Goal: Navigation & Orientation: Find specific page/section

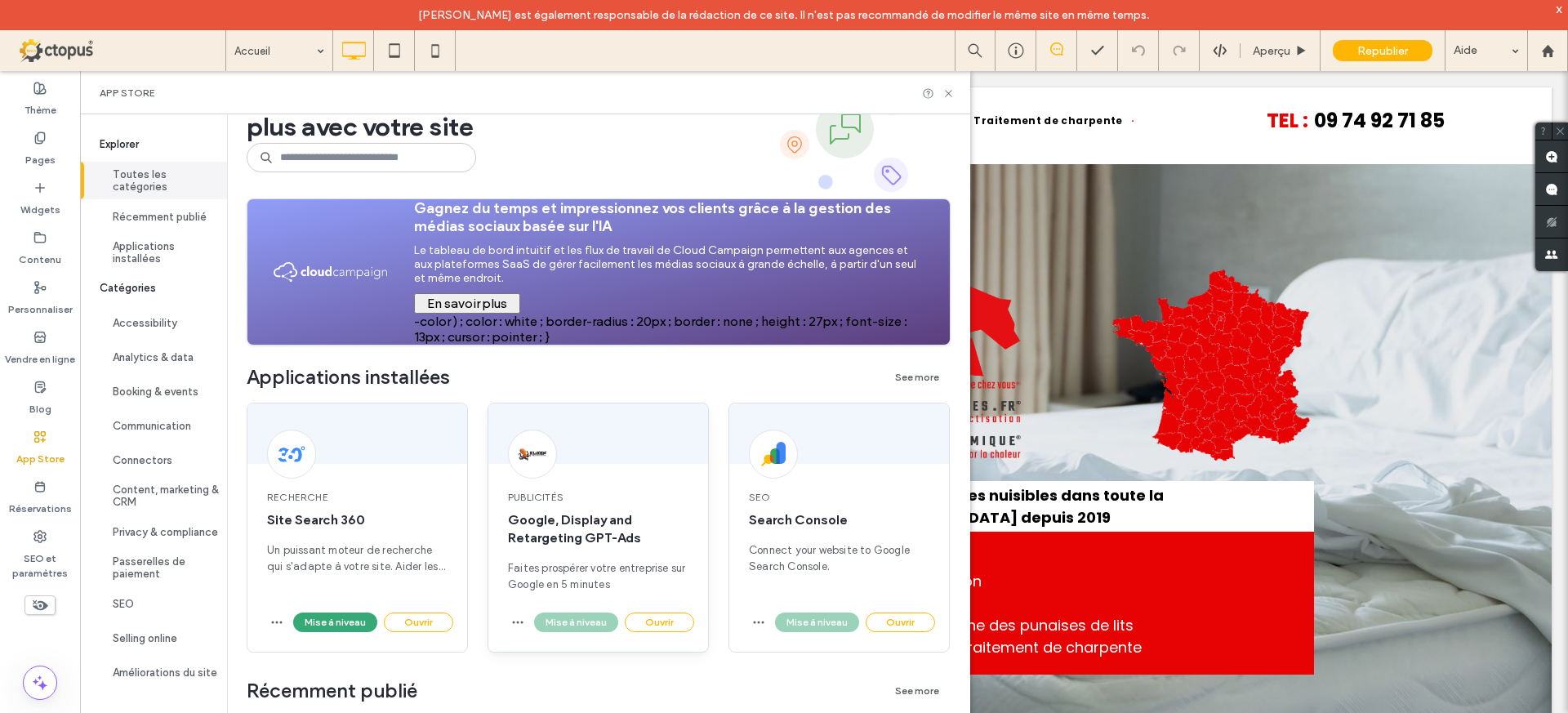
scroll to position [80, 0]
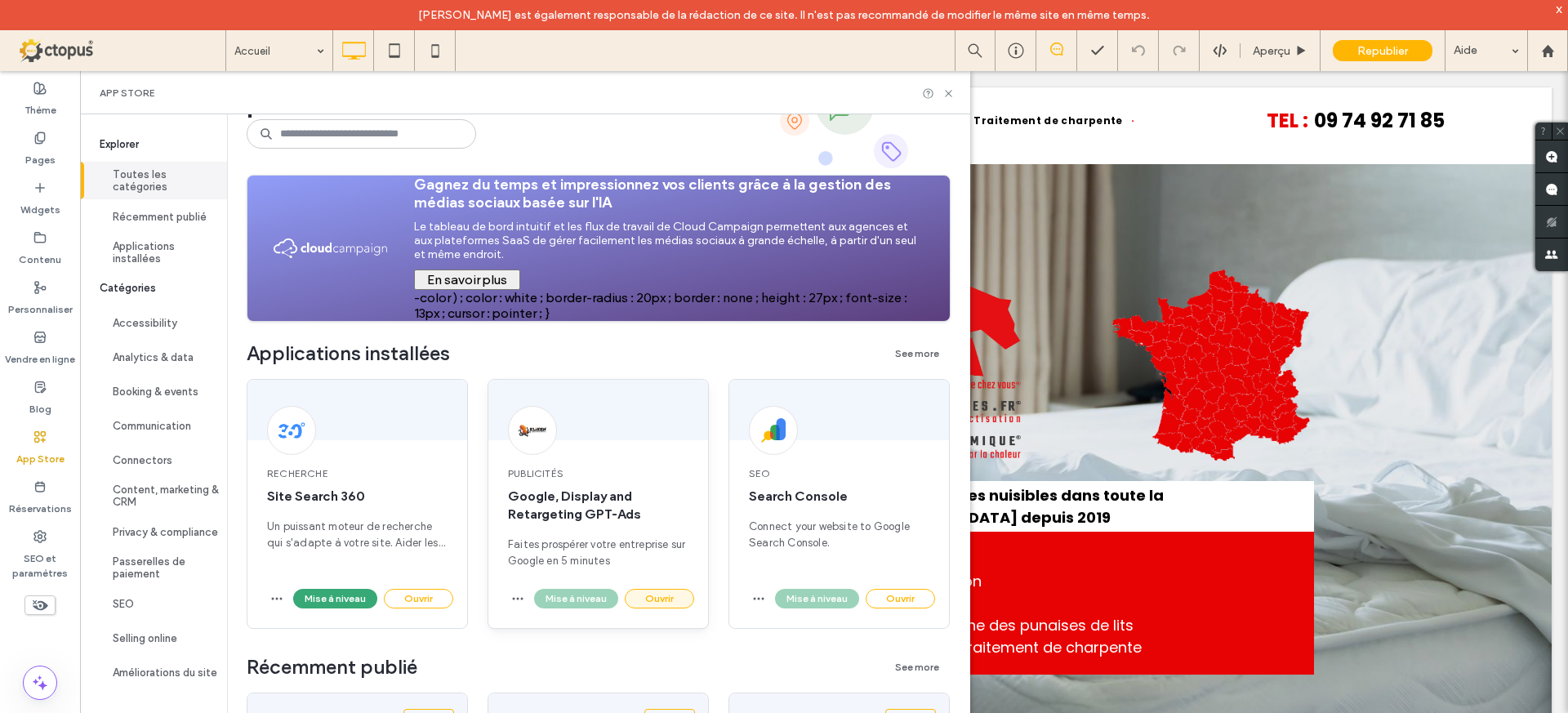
click at [660, 591] on button "Ouvrir" at bounding box center [659, 598] width 69 height 20
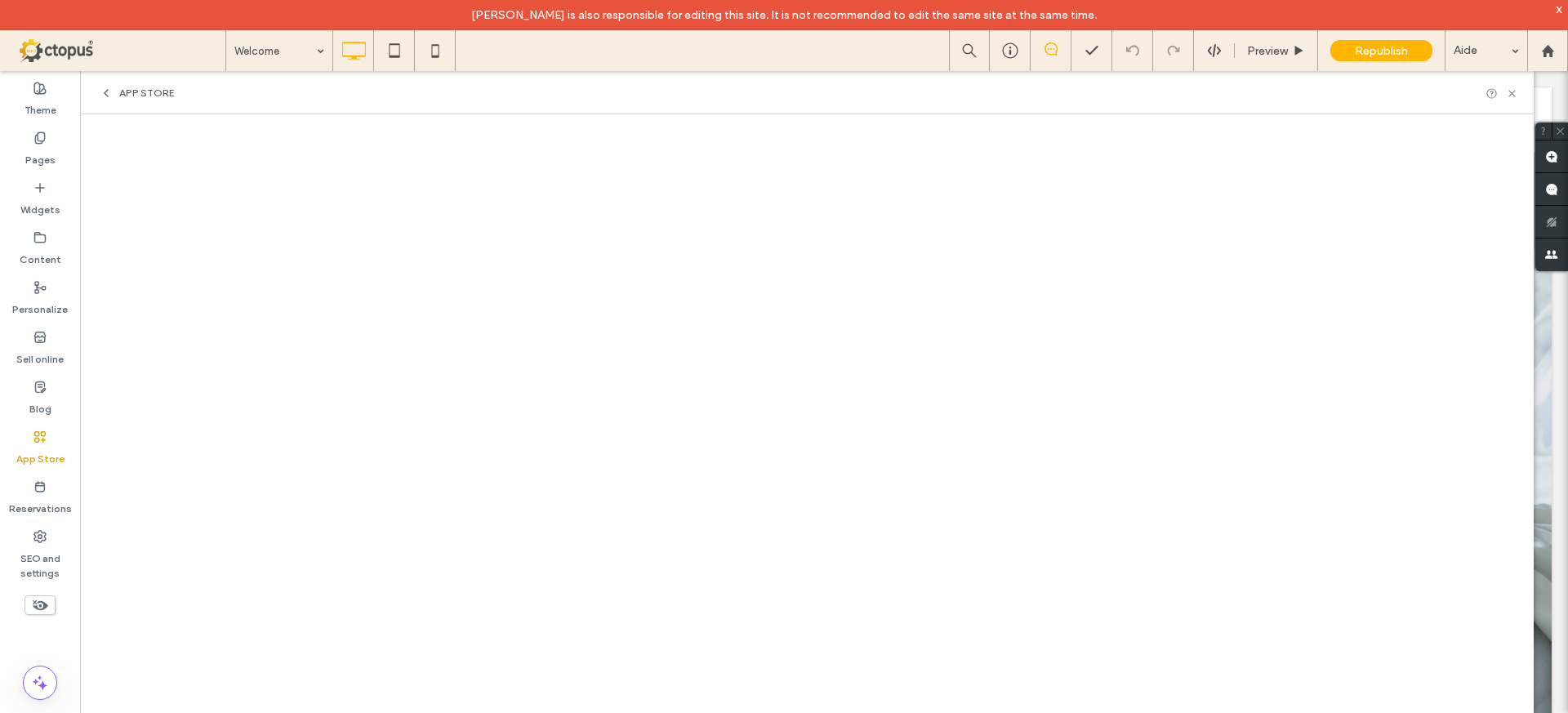
click at [99, 85] on div "App Store" at bounding box center [807, 93] width 1453 height 44
click at [103, 95] on icon at bounding box center [106, 93] width 13 height 13
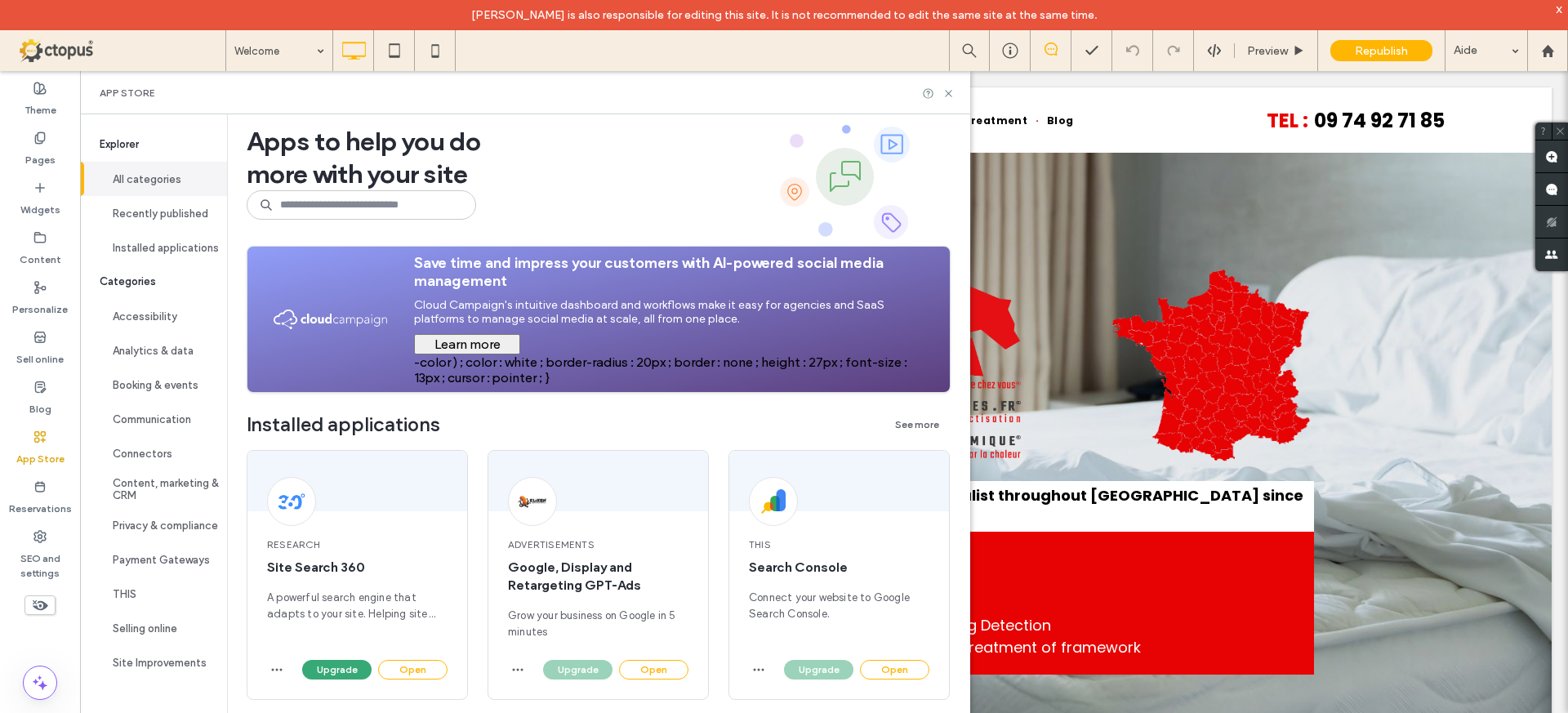
scroll to position [9, 0]
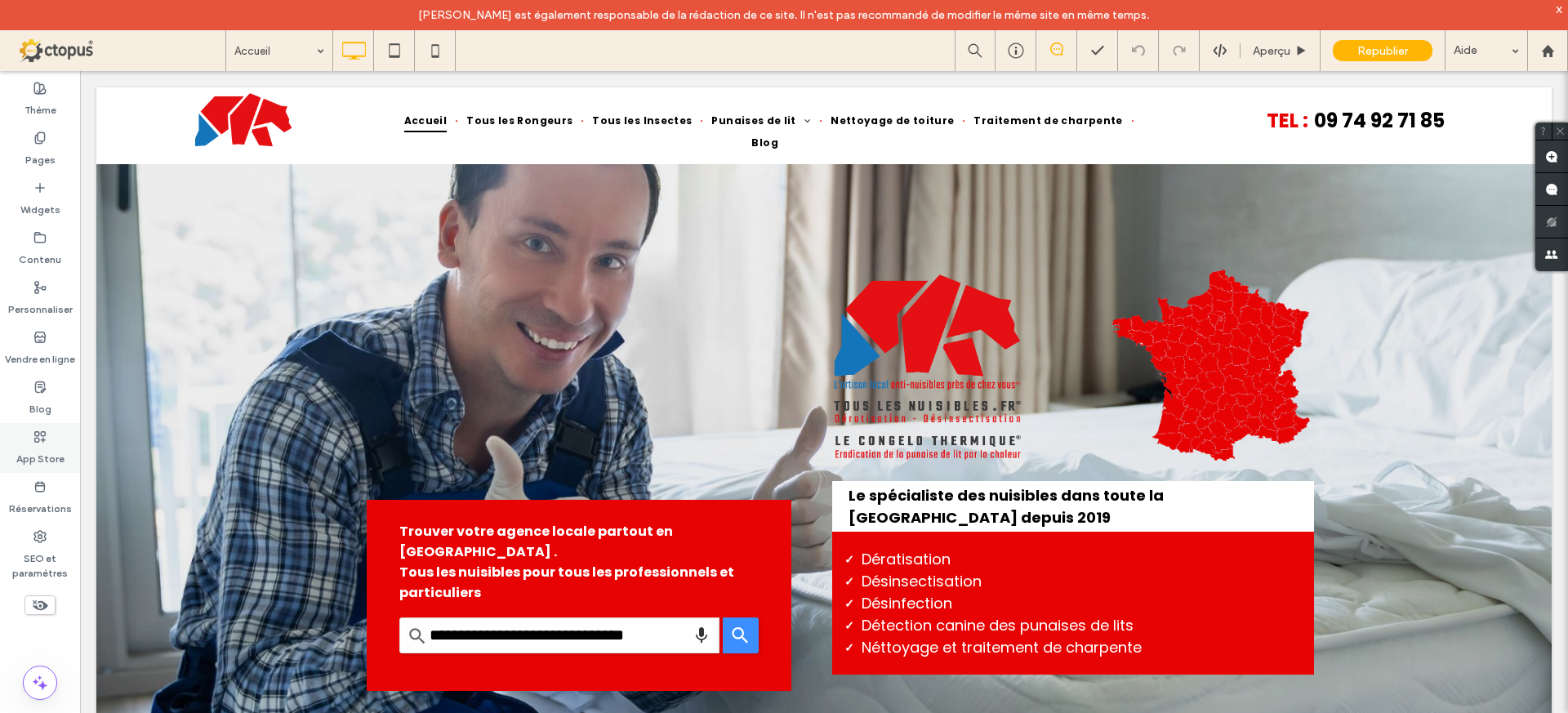
click at [45, 443] on label "App Store" at bounding box center [40, 455] width 48 height 23
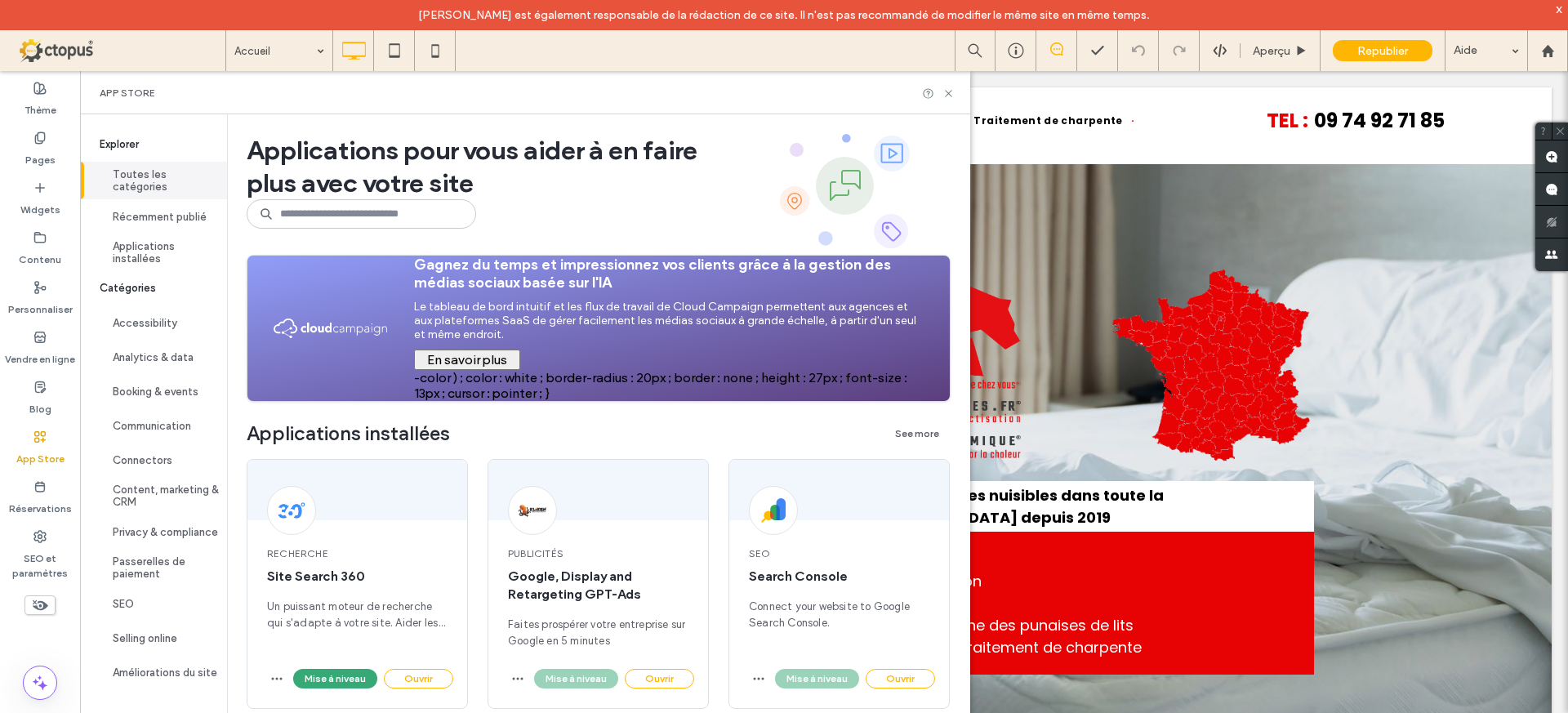
scroll to position [142, 0]
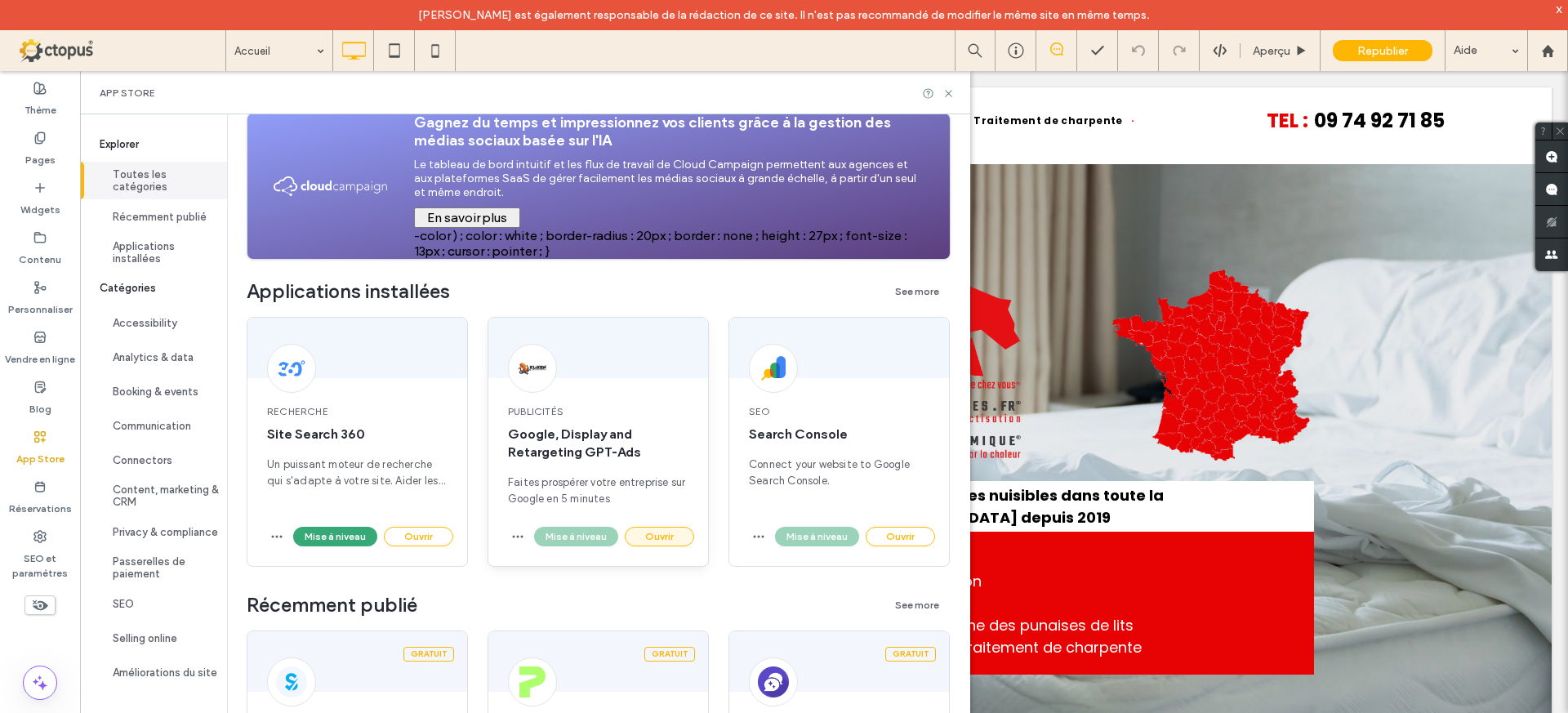
click at [675, 542] on button "Ouvrir" at bounding box center [659, 536] width 69 height 20
